Goal: Task Accomplishment & Management: Complete application form

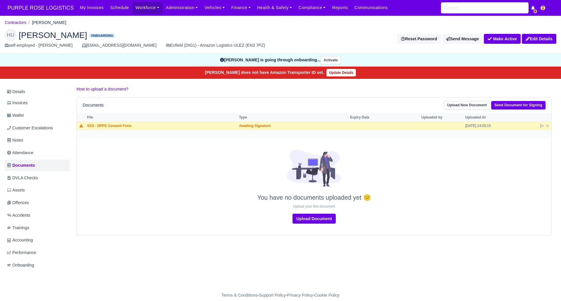
click at [155, 30] on h2 "HU Henry Uzus Onboarding" at bounding box center [141, 35] width 272 height 12
click at [20, 22] on link "Contractors" at bounding box center [16, 22] width 22 height 5
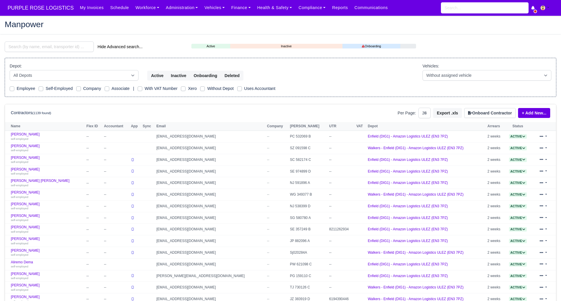
select select "25"
click at [483, 113] on button "Onboard Contractor" at bounding box center [490, 113] width 51 height 10
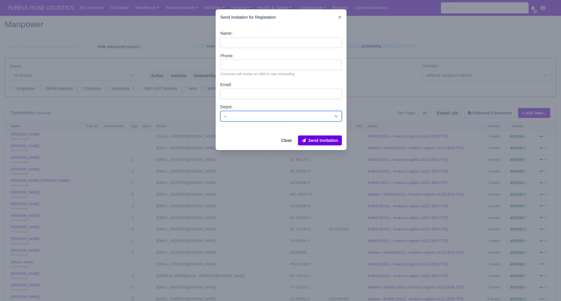
click at [244, 115] on select "-- Enfield (DIG1) - Amazon Logistics ULEZ (EN3 7PZ) Harlow (DHW1) - Amazon Logi…" at bounding box center [281, 116] width 122 height 11
select select "1"
click at [220, 111] on select "-- Enfield (DIG1) - Amazon Logistics ULEZ (EN3 7PZ) Harlow (DHW1) - Amazon Logi…" at bounding box center [281, 116] width 122 height 11
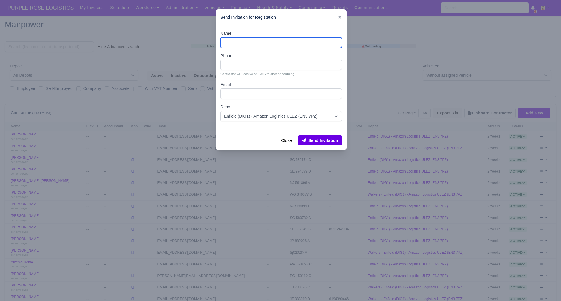
paste input "[PERSON_NAME]"
type input "[PERSON_NAME]"
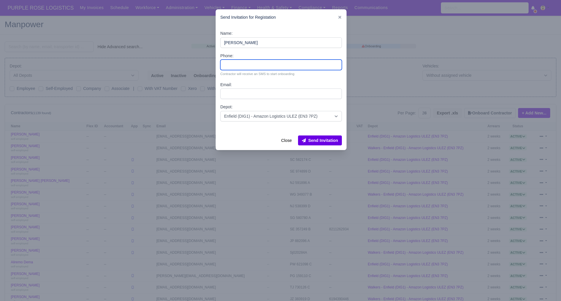
click at [239, 63] on input "Phone:" at bounding box center [281, 65] width 122 height 11
paste input "7985275388"
type input "7985275388"
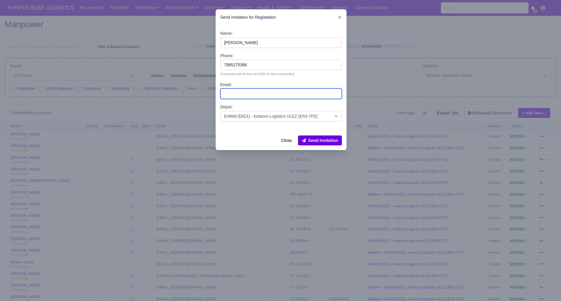
click at [234, 95] on input "Email:" at bounding box center [281, 94] width 122 height 11
paste input "[EMAIL_ADDRESS][DOMAIN_NAME]"
type input "[EMAIL_ADDRESS][DOMAIN_NAME]"
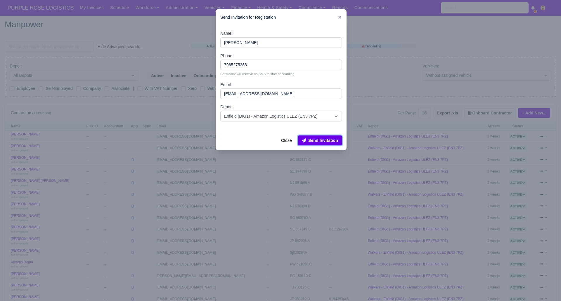
click at [317, 140] on button "Send Invitation" at bounding box center [320, 141] width 44 height 10
click at [176, 19] on div at bounding box center [280, 150] width 561 height 301
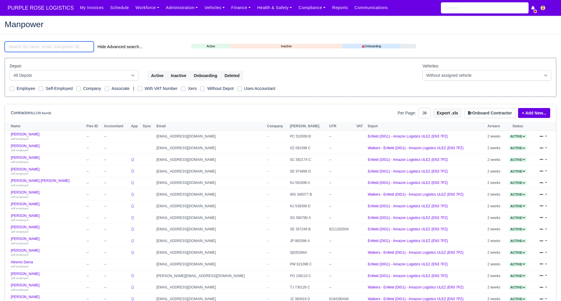
click at [69, 45] on input "search" at bounding box center [49, 47] width 89 height 11
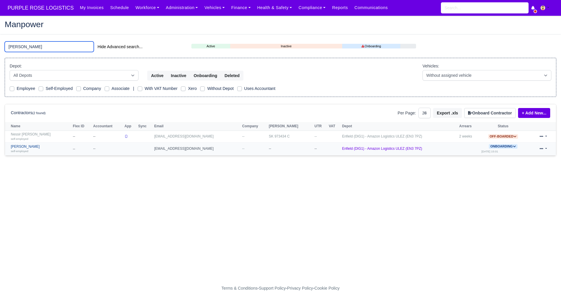
type input "hamid"
click at [36, 146] on link "Hamid Sserwadda self-employed" at bounding box center [40, 149] width 59 height 8
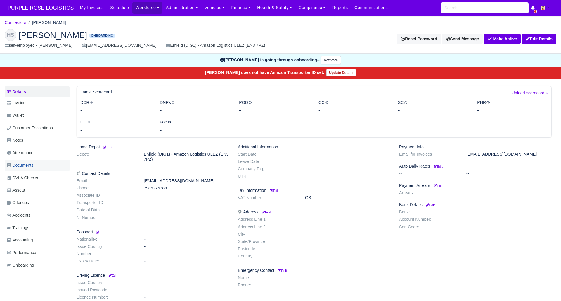
click at [52, 170] on link "Documents" at bounding box center [37, 165] width 65 height 11
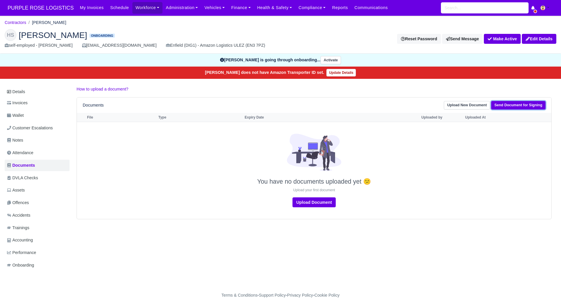
click at [512, 102] on link "Send Document for Signing" at bounding box center [518, 105] width 54 height 8
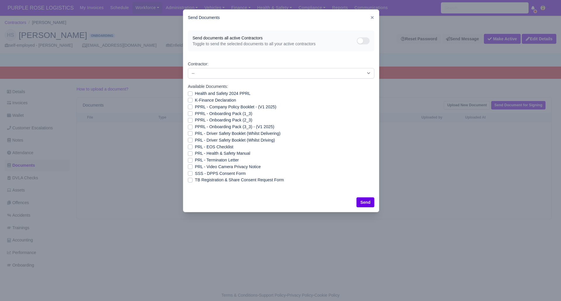
drag, startPoint x: 191, startPoint y: 172, endPoint x: 198, endPoint y: 173, distance: 6.1
click at [195, 172] on label "SSS - DPPS Consent Form" at bounding box center [220, 173] width 51 height 7
click at [191, 172] on input "SSS - DPPS Consent Form" at bounding box center [190, 172] width 5 height 5
checkbox input "true"
click at [364, 201] on button "Send" at bounding box center [366, 203] width 18 height 10
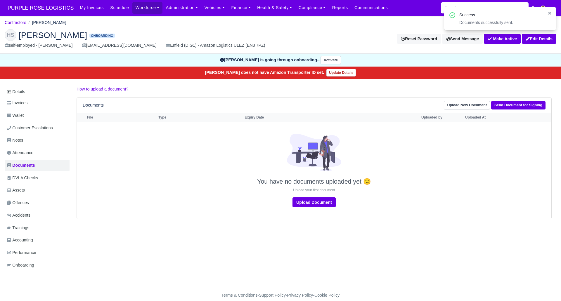
click at [99, 251] on div "Details Invoices Wallet Customer Escalations Notes Attendance Documents DVLA Ch…" at bounding box center [281, 184] width 552 height 197
drag, startPoint x: 258, startPoint y: 206, endPoint x: 275, endPoint y: 54, distance: 152.9
click at [259, 204] on div "Upload Document" at bounding box center [314, 203] width 472 height 10
